Goal: Transaction & Acquisition: Purchase product/service

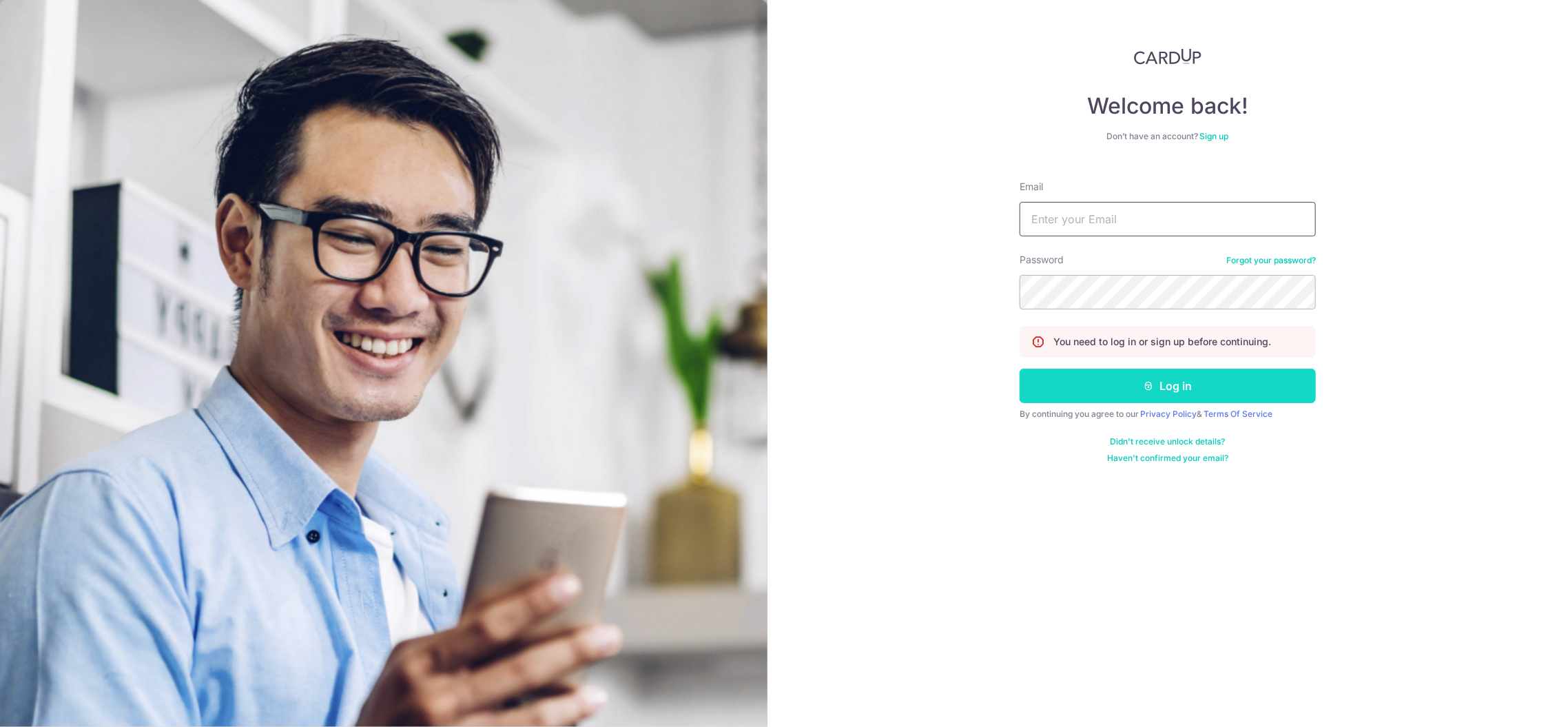
type input "[EMAIL_ADDRESS][DOMAIN_NAME]"
click at [1180, 385] on button "Log in" at bounding box center [1168, 386] width 296 height 35
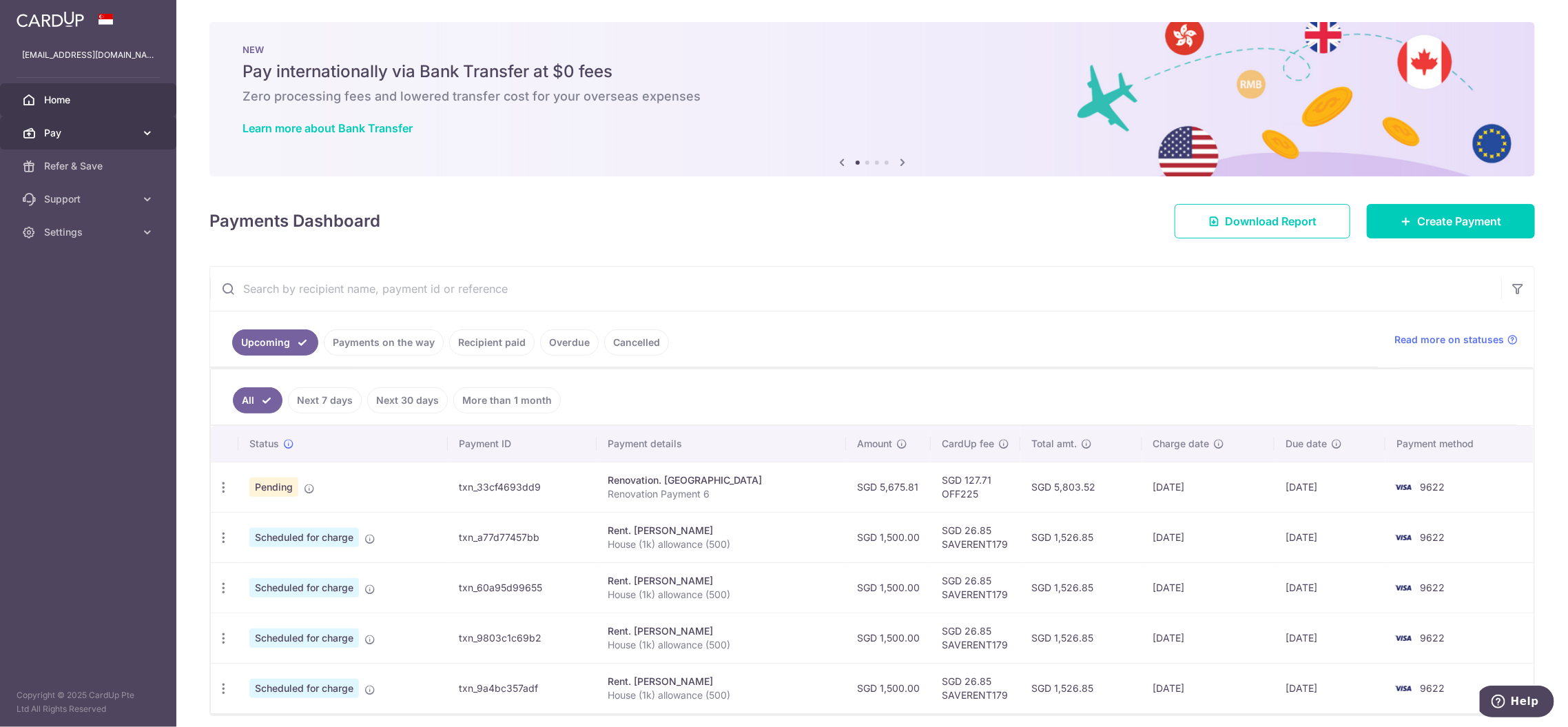
click at [108, 129] on span "Pay" at bounding box center [89, 133] width 91 height 14
click at [114, 169] on span "Payments" at bounding box center [89, 166] width 91 height 14
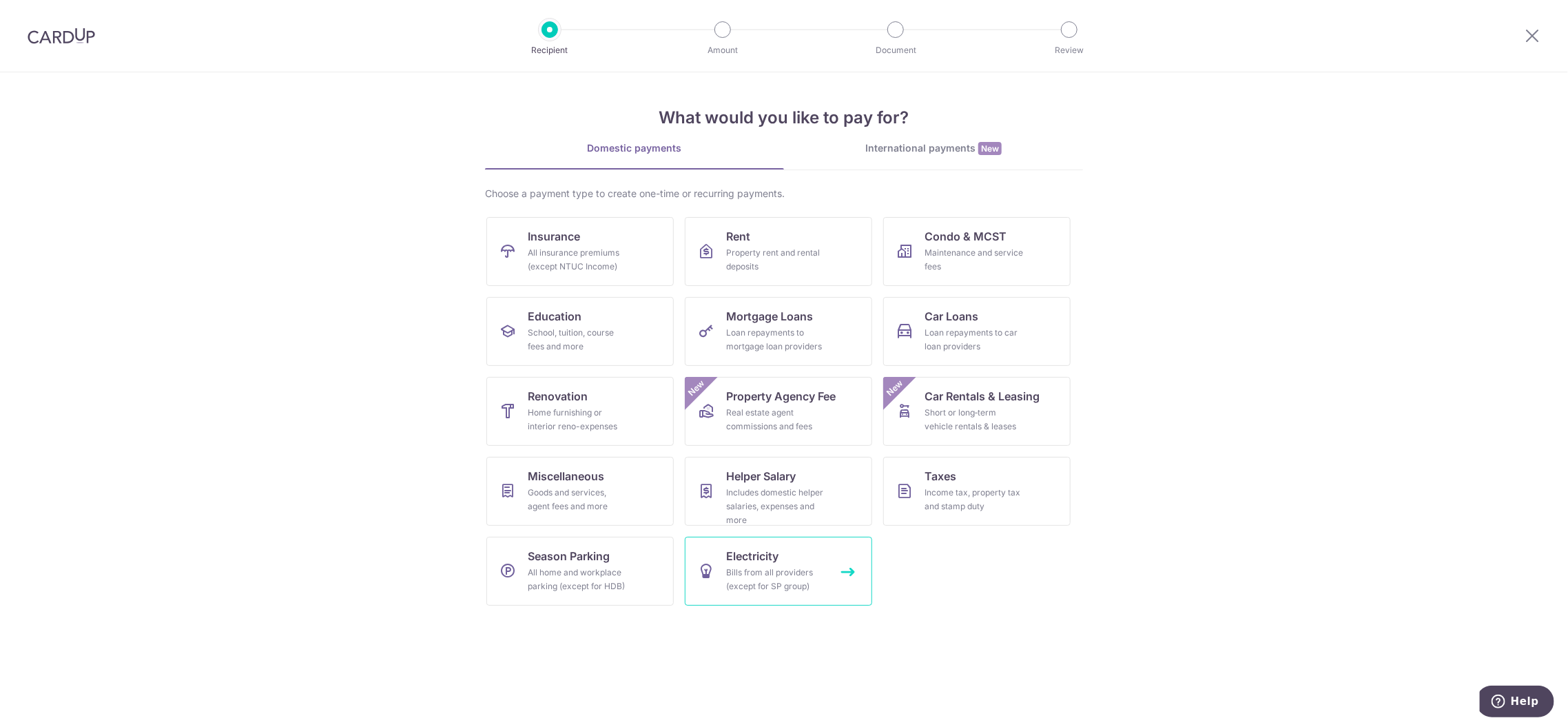
click at [757, 556] on span "Electricity" at bounding box center [753, 556] width 53 height 16
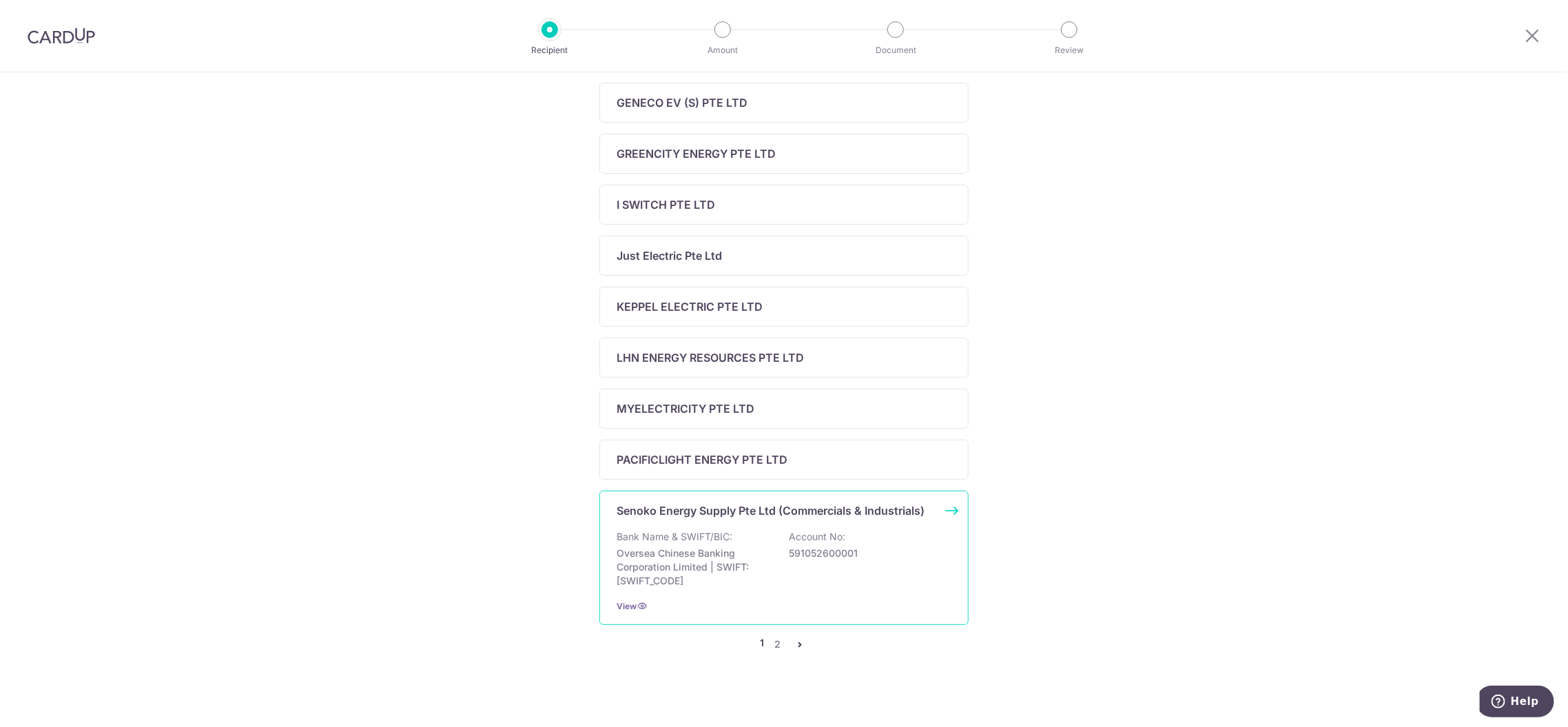
scroll to position [394, 0]
click at [778, 634] on link "2" at bounding box center [778, 641] width 16 height 16
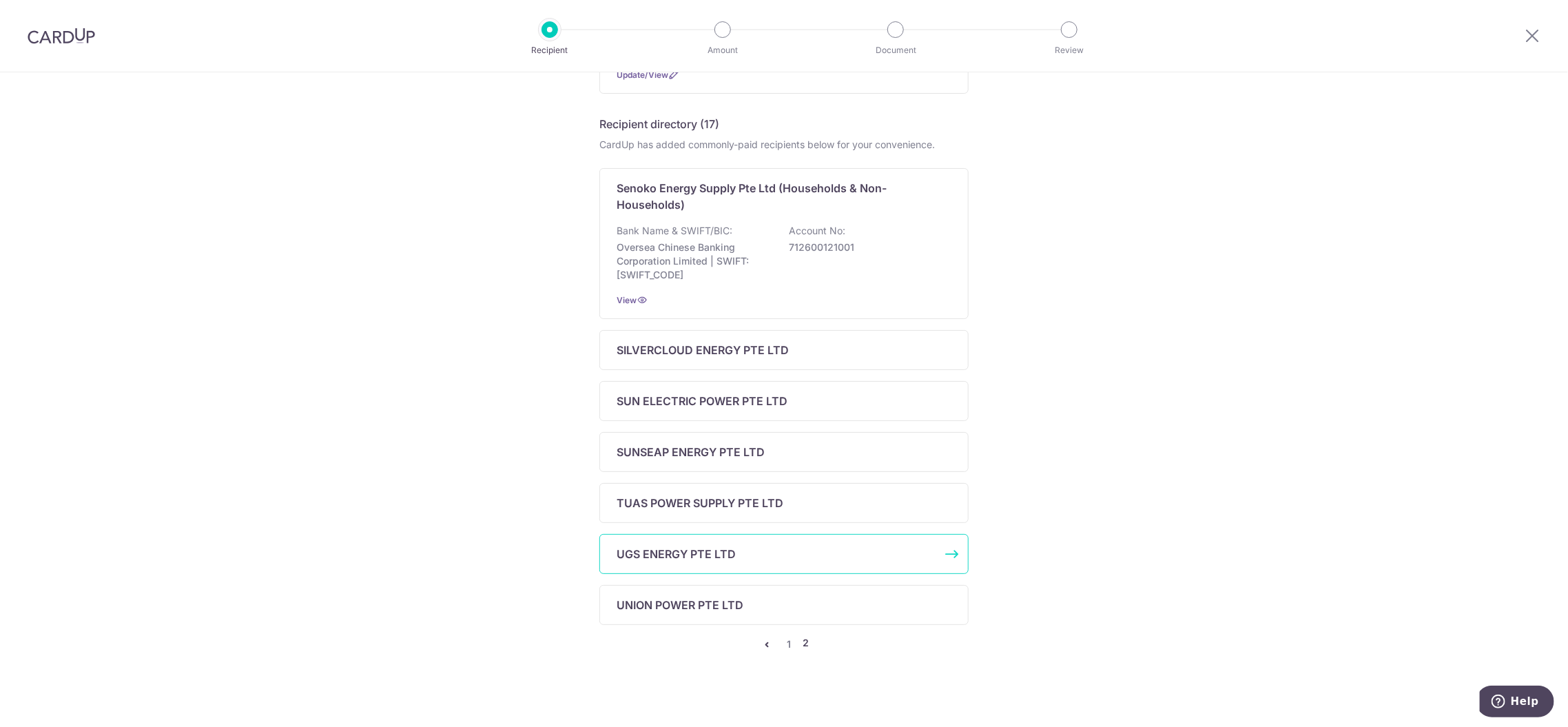
scroll to position [258, 0]
